Goal: Task Accomplishment & Management: Use online tool/utility

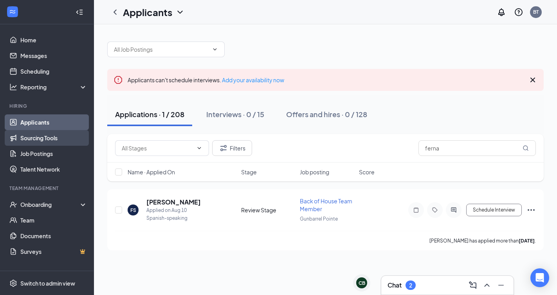
type input "ferna"
click at [49, 142] on link "Sourcing Tools" at bounding box center [53, 138] width 67 height 16
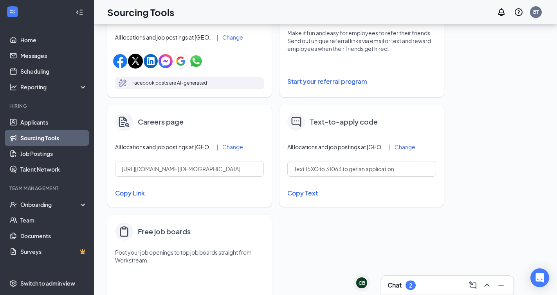
scroll to position [284, 0]
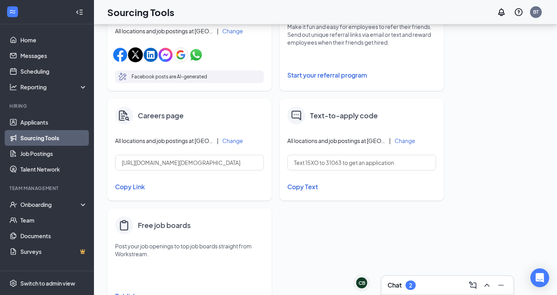
click at [133, 186] on button "Copy Link" at bounding box center [189, 186] width 149 height 13
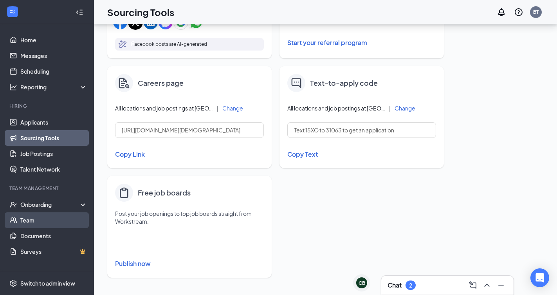
scroll to position [317, 0]
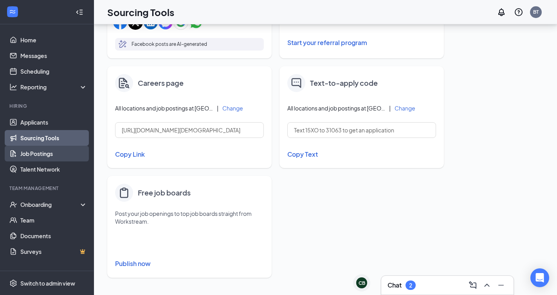
click at [44, 148] on link "Job Postings" at bounding box center [53, 154] width 67 height 16
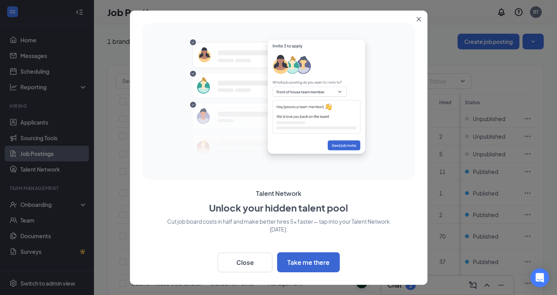
click at [418, 16] on button "Close" at bounding box center [420, 18] width 14 height 14
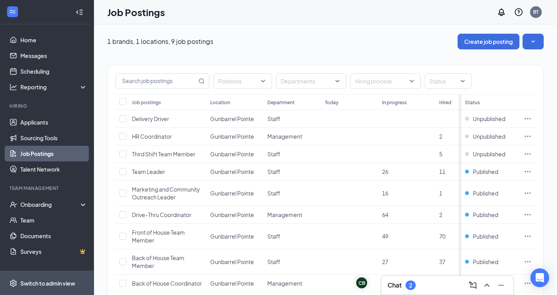
click at [41, 282] on div "Switch to admin view" at bounding box center [47, 283] width 55 height 8
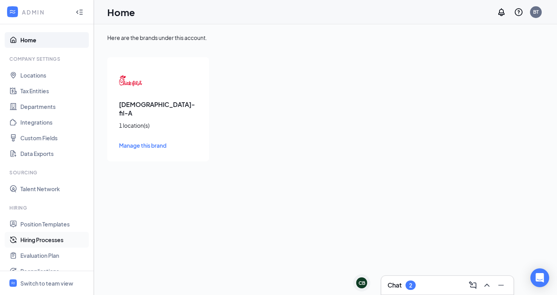
click at [44, 239] on link "Hiring Processes" at bounding box center [53, 240] width 67 height 16
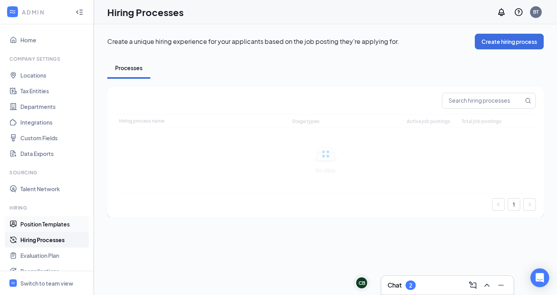
click at [44, 227] on link "Position Templates" at bounding box center [53, 224] width 67 height 16
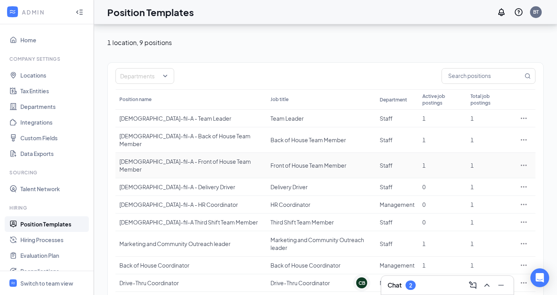
scroll to position [26, 0]
click at [270, 261] on div "Back of House Coordinator" at bounding box center [320, 265] width 101 height 8
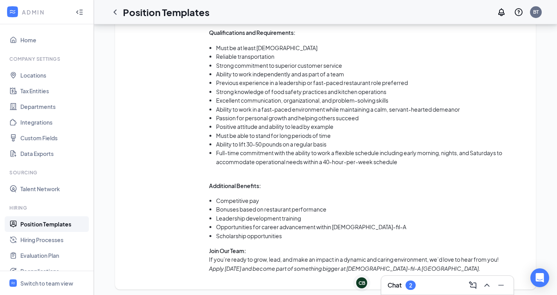
scroll to position [685, 0]
click at [44, 281] on div "Switch to team view" at bounding box center [46, 283] width 53 height 8
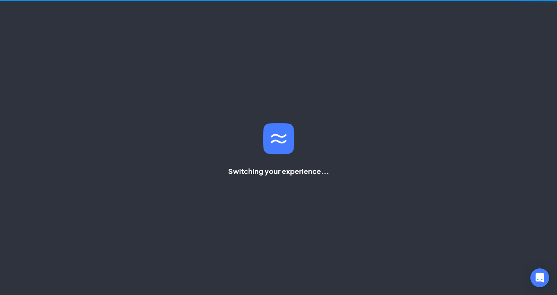
scroll to position [65, 0]
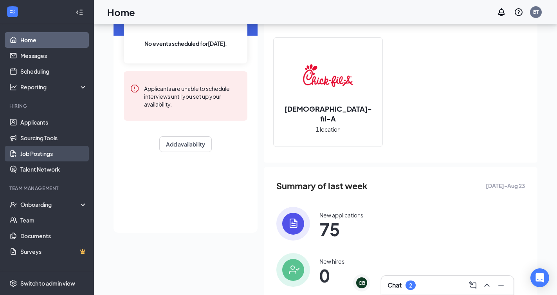
click at [46, 152] on link "Job Postings" at bounding box center [53, 154] width 67 height 16
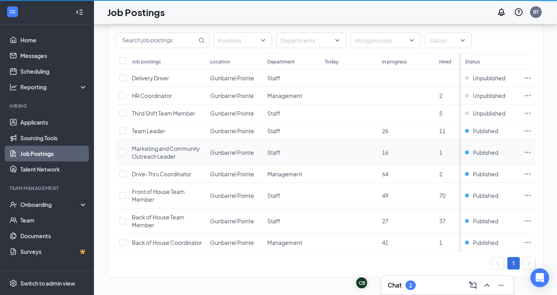
scroll to position [41, 0]
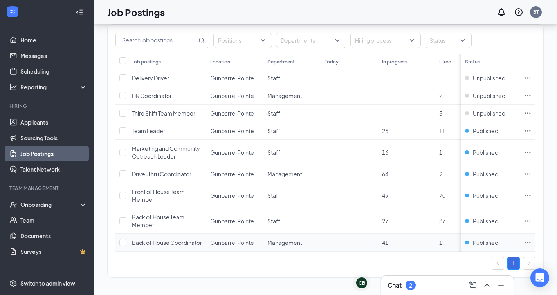
click at [171, 245] on span "Back of House Coordinator" at bounding box center [167, 242] width 70 height 7
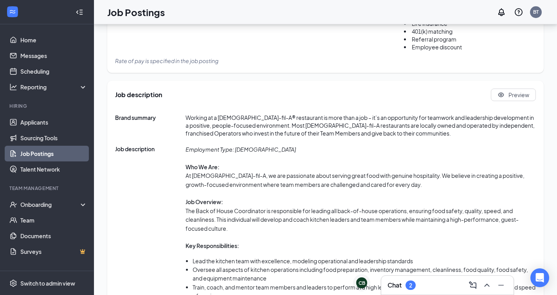
scroll to position [366, 0]
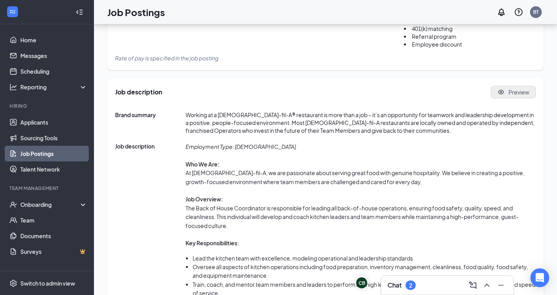
click at [522, 96] on button "Preview" at bounding box center [513, 92] width 45 height 13
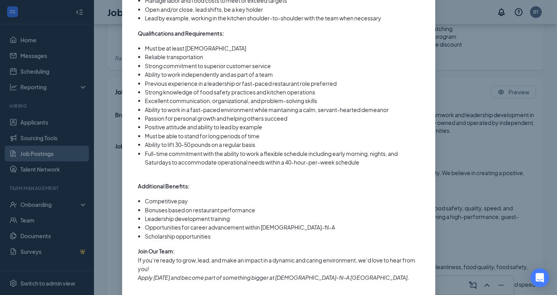
scroll to position [418, 0]
